Goal: Transaction & Acquisition: Purchase product/service

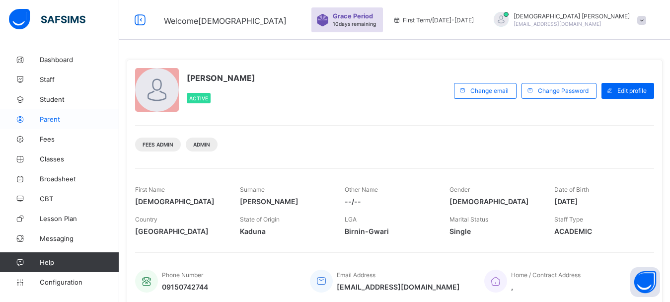
click at [51, 117] on span "Parent" at bounding box center [79, 119] width 79 height 8
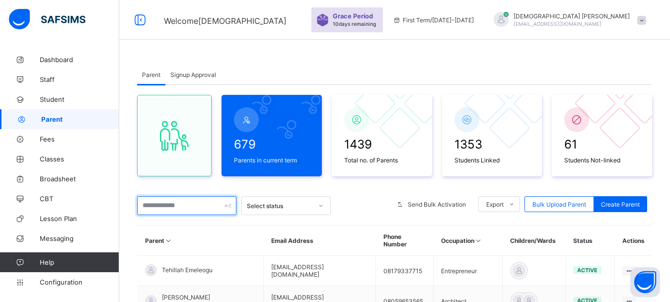
drag, startPoint x: 150, startPoint y: 205, endPoint x: 149, endPoint y: 210, distance: 5.7
click at [149, 210] on input "text" at bounding box center [186, 205] width 99 height 19
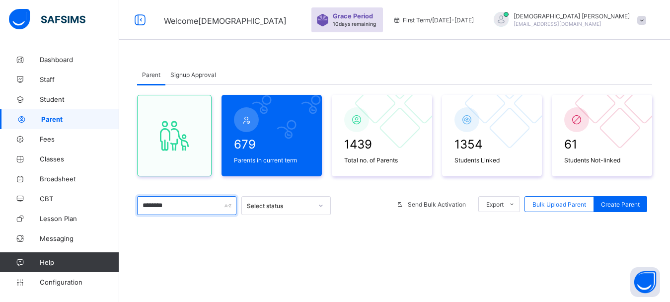
type input "********"
click at [441, 64] on div "Parent Signup Approval Parent Signup Approval 679 Parents in current term 1439 …" at bounding box center [394, 244] width 551 height 388
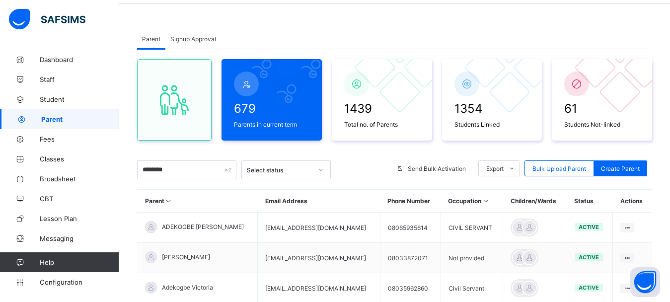
scroll to position [199, 0]
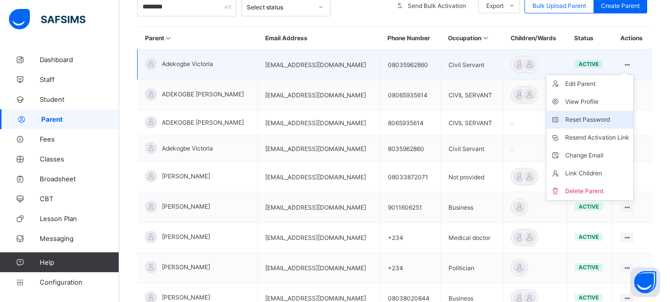
click at [586, 117] on div "Reset Password" at bounding box center [597, 120] width 64 height 10
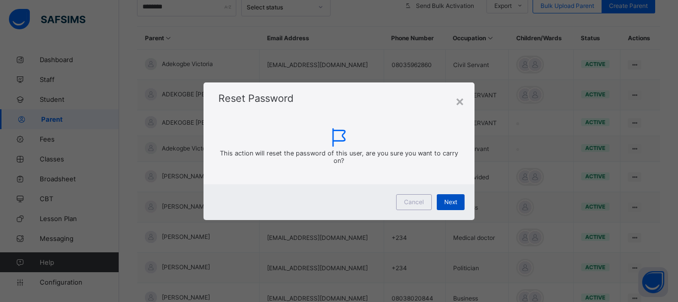
click at [446, 202] on span "Next" at bounding box center [451, 201] width 13 height 7
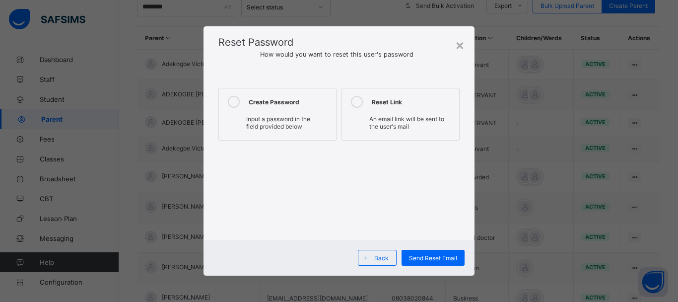
click at [237, 104] on icon at bounding box center [234, 102] width 12 height 12
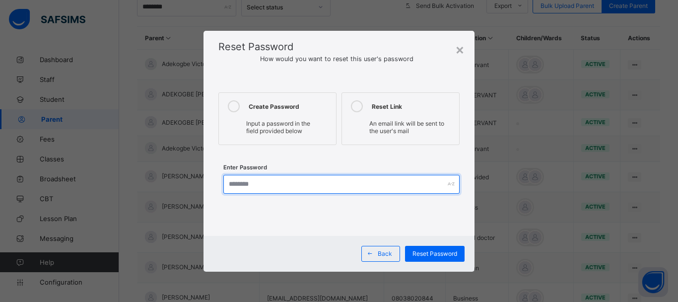
click at [250, 183] on input "text" at bounding box center [341, 184] width 236 height 19
type input "**********"
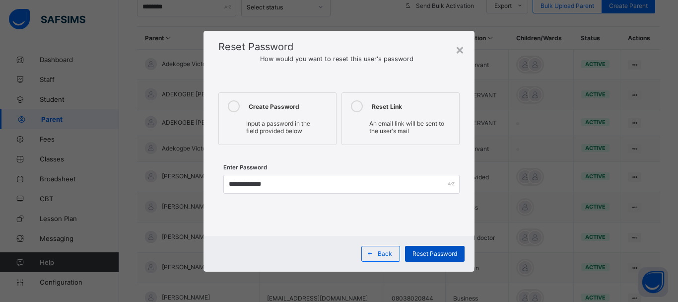
click at [445, 256] on span "Reset Password" at bounding box center [435, 253] width 45 height 7
click at [510, 122] on div "**********" at bounding box center [335, 151] width 670 height 302
drag, startPoint x: 510, startPoint y: 122, endPoint x: 521, endPoint y: 96, distance: 27.6
click at [521, 96] on div "**********" at bounding box center [335, 151] width 670 height 302
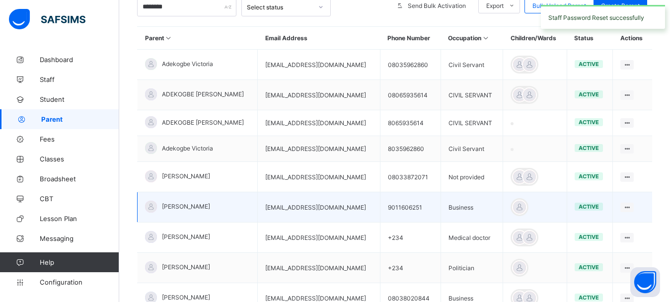
click at [534, 218] on td at bounding box center [535, 207] width 64 height 30
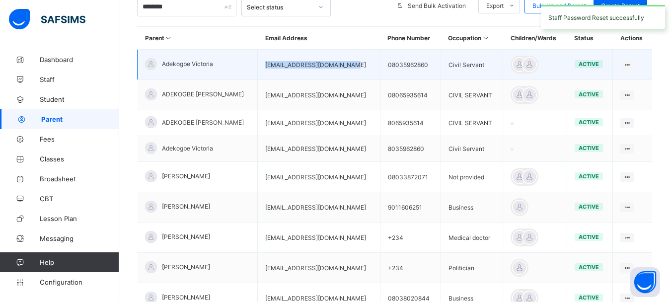
drag, startPoint x: 334, startPoint y: 65, endPoint x: 239, endPoint y: 77, distance: 95.6
click at [258, 77] on td "[EMAIL_ADDRESS][DOMAIN_NAME]" at bounding box center [319, 65] width 122 height 30
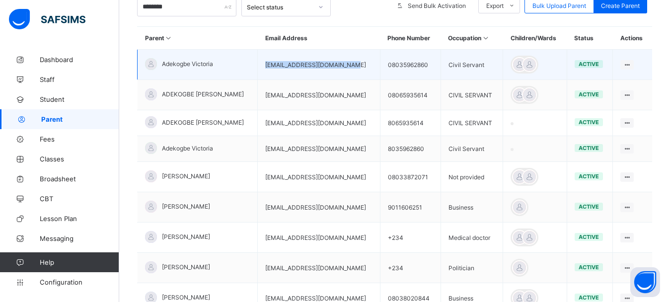
copy td "[EMAIL_ADDRESS][DOMAIN_NAME]"
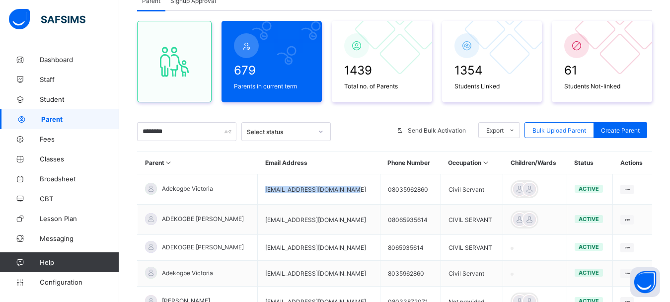
scroll to position [0, 0]
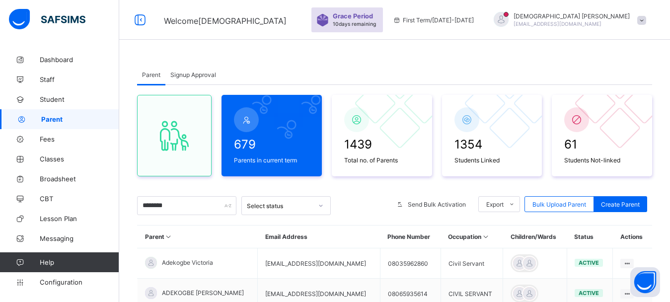
click at [600, 21] on span "[EMAIL_ADDRESS][DOMAIN_NAME]" at bounding box center [558, 24] width 88 height 6
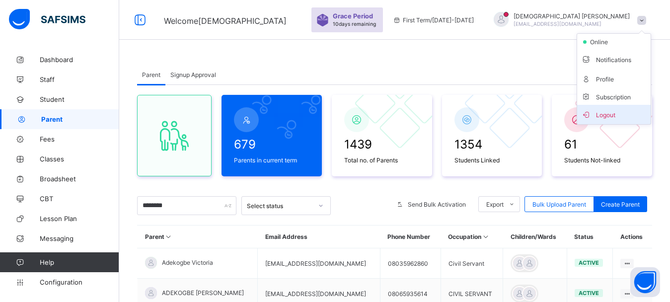
click at [611, 111] on span "Logout" at bounding box center [614, 114] width 66 height 11
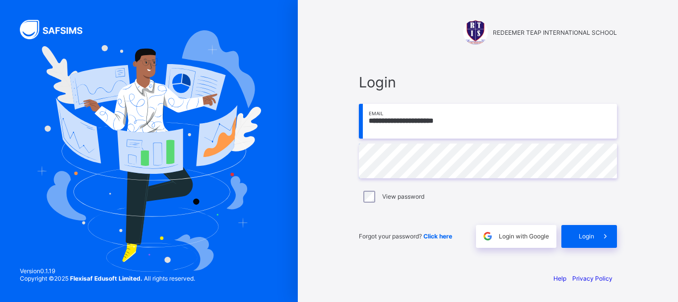
click at [456, 122] on input "**********" at bounding box center [488, 121] width 258 height 35
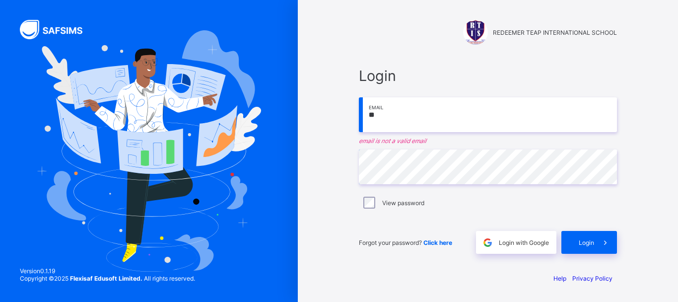
type input "*"
paste input "**********"
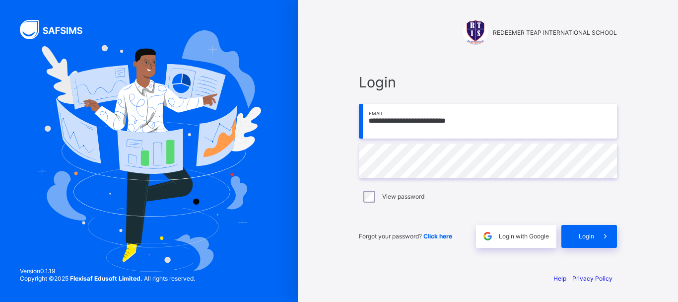
type input "**********"
click at [601, 238] on icon at bounding box center [605, 235] width 10 height 9
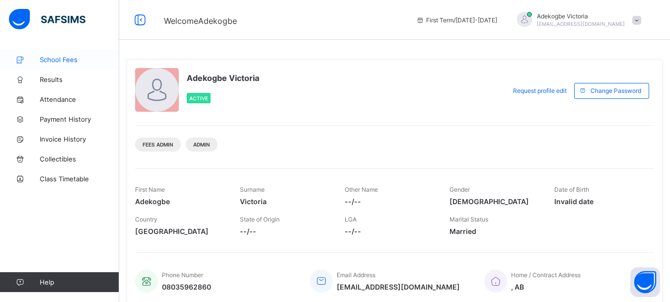
click at [52, 58] on span "School Fees" at bounding box center [79, 60] width 79 height 8
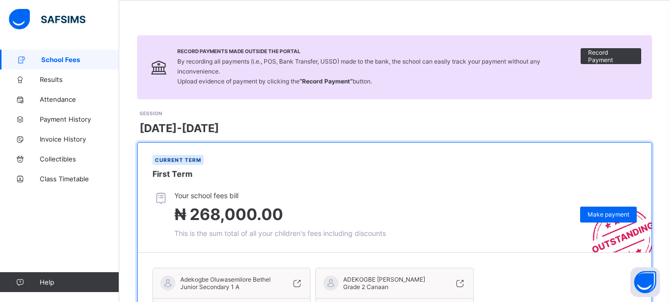
scroll to position [129, 0]
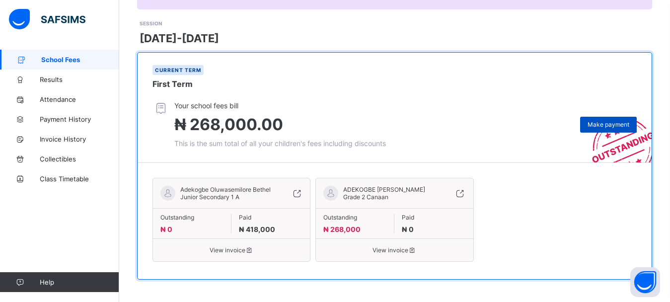
click at [609, 121] on span "Make payment" at bounding box center [609, 124] width 42 height 7
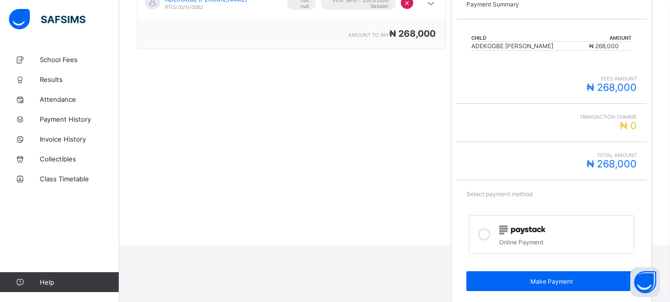
scroll to position [99, 0]
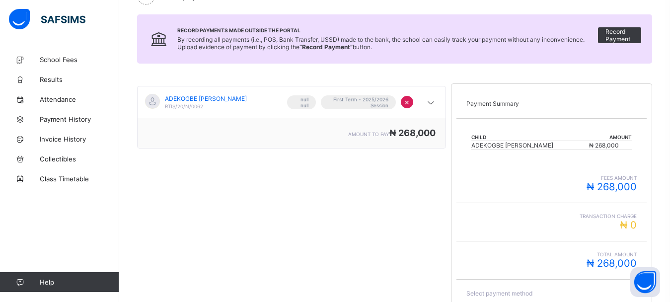
click at [559, 142] on td "ADEKOGBE [PERSON_NAME]" at bounding box center [530, 145] width 118 height 9
click at [434, 107] on icon at bounding box center [431, 103] width 12 height 10
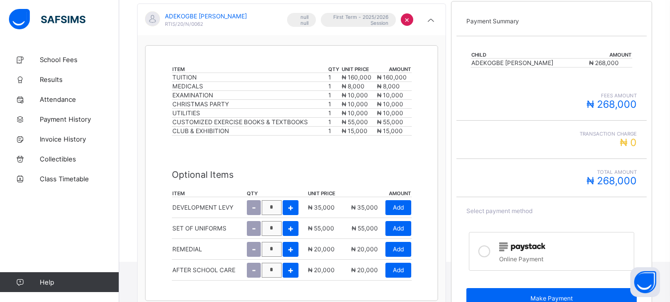
scroll to position [0, 0]
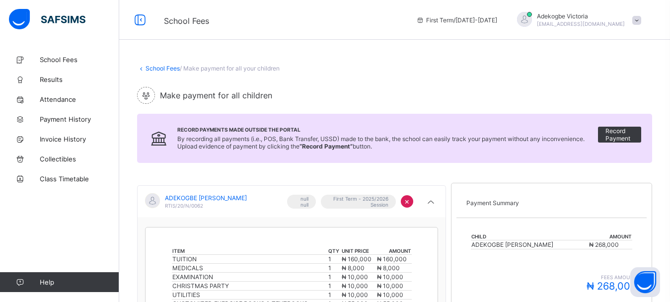
click at [619, 245] on span "₦ 268,000" at bounding box center [604, 244] width 30 height 7
click at [160, 68] on link "School Fees" at bounding box center [163, 68] width 34 height 7
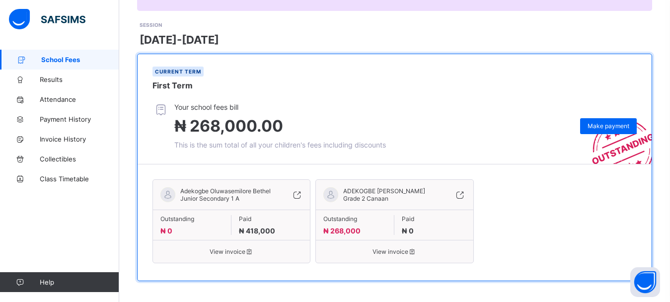
scroll to position [129, 0]
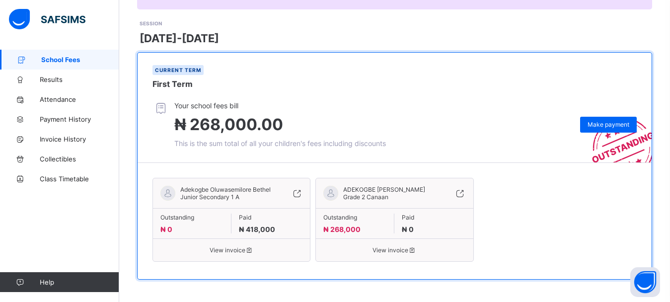
click at [385, 247] on span "View invoice" at bounding box center [394, 249] width 142 height 7
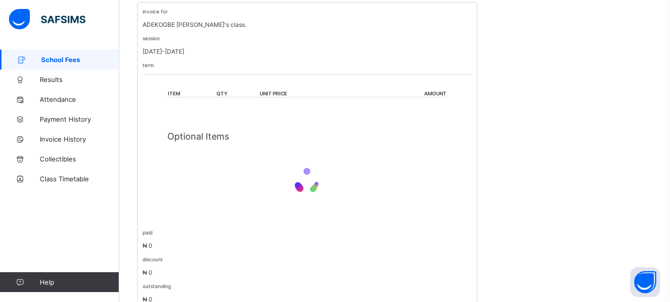
scroll to position [244, 0]
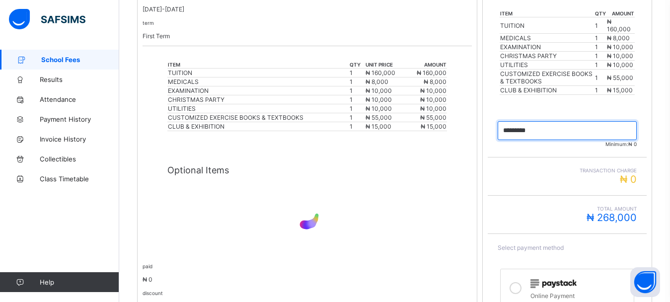
click at [554, 128] on input "currency" at bounding box center [567, 130] width 139 height 19
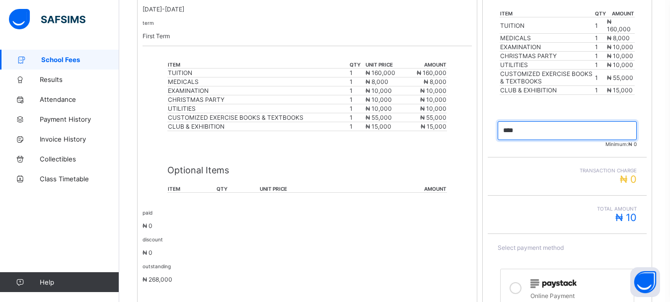
click at [557, 133] on input "currency" at bounding box center [567, 130] width 139 height 19
type input "*********"
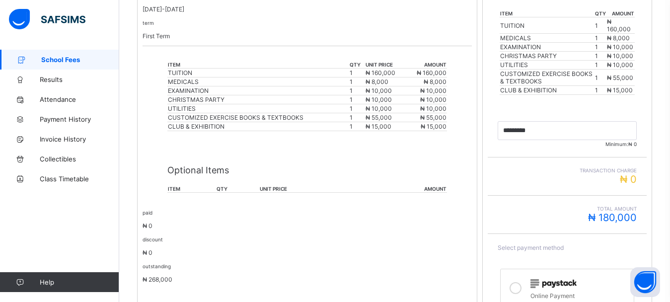
click at [521, 290] on icon at bounding box center [516, 288] width 12 height 12
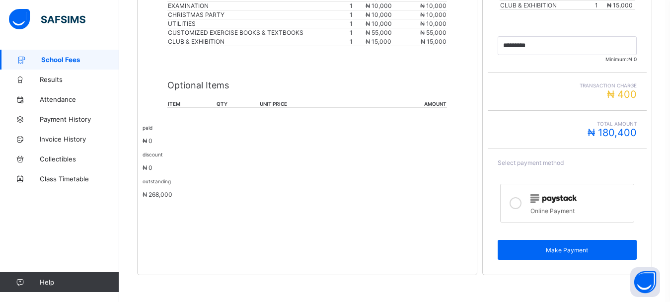
scroll to position [332, 0]
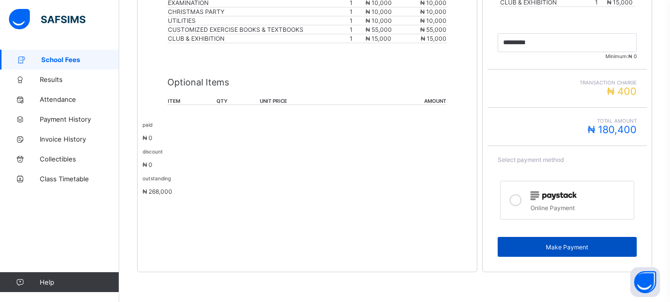
click at [579, 244] on span "Make Payment" at bounding box center [567, 246] width 124 height 7
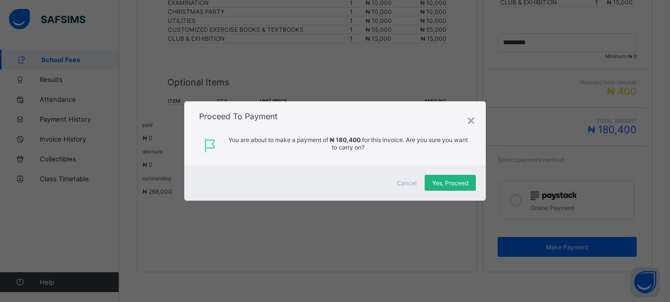
click at [461, 182] on span "Yes, Proceed" at bounding box center [450, 182] width 36 height 7
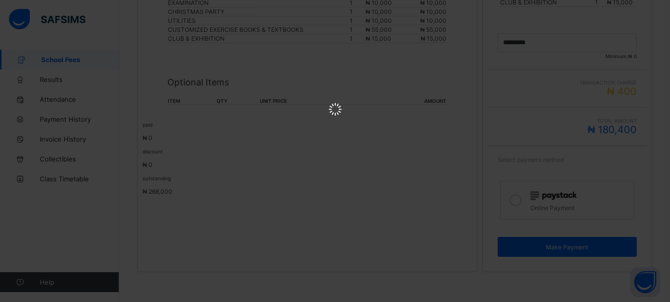
scroll to position [0, 0]
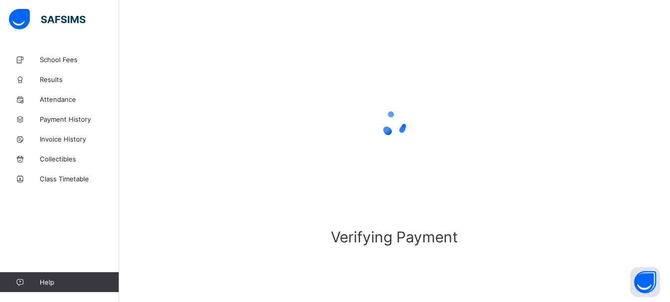
scroll to position [78, 0]
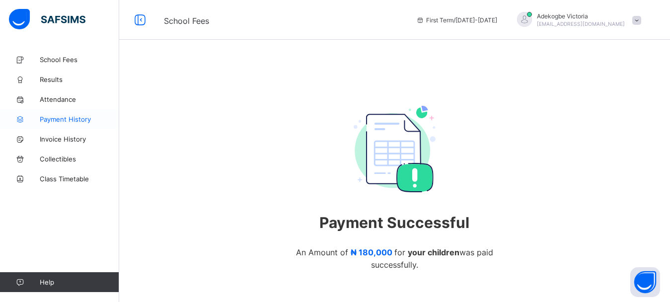
click at [79, 121] on span "Payment History" at bounding box center [79, 119] width 79 height 8
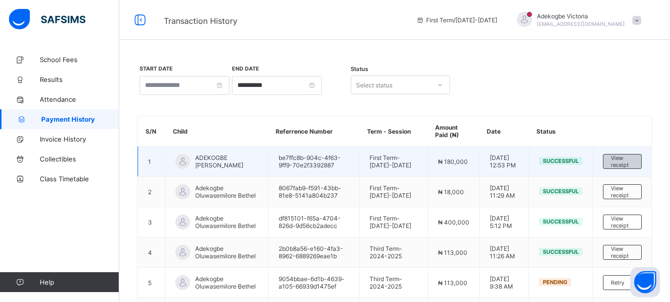
click at [618, 168] on div "View receipt" at bounding box center [622, 161] width 39 height 15
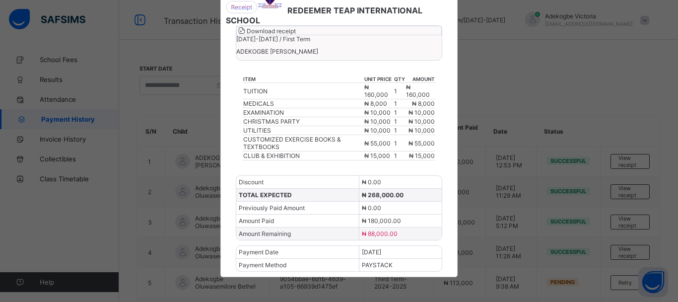
scroll to position [50, 0]
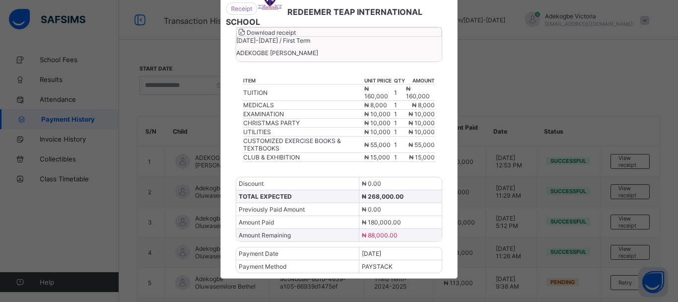
click at [396, 37] on div "Download receipt" at bounding box center [339, 31] width 206 height 9
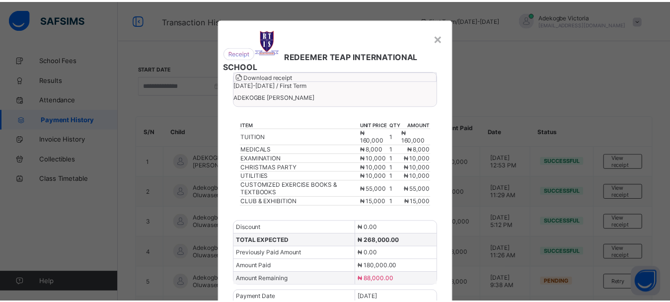
scroll to position [0, 0]
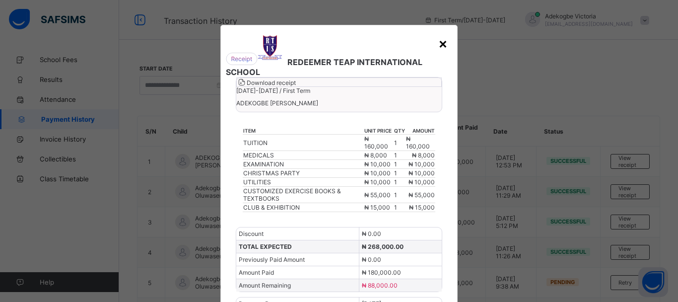
click at [439, 48] on div "×" at bounding box center [443, 43] width 9 height 17
